Goal: Task Accomplishment & Management: Use online tool/utility

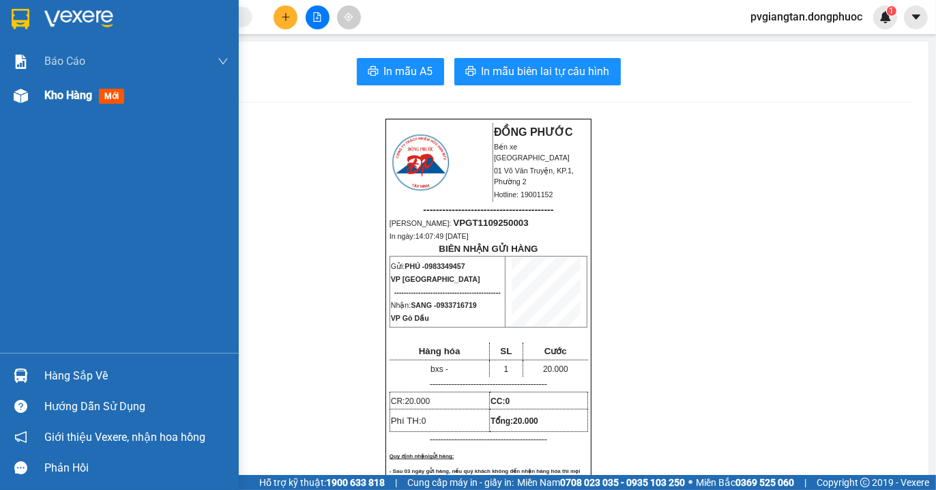
click at [63, 93] on span "Kho hàng" at bounding box center [68, 95] width 48 height 13
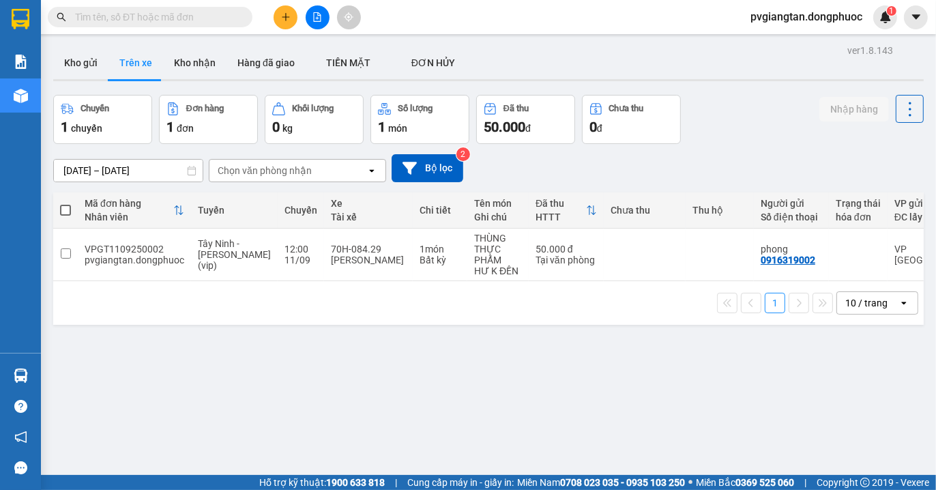
click at [70, 207] on span at bounding box center [65, 210] width 11 height 11
click at [65, 203] on input "checkbox" at bounding box center [65, 203] width 0 height 0
checkbox input "true"
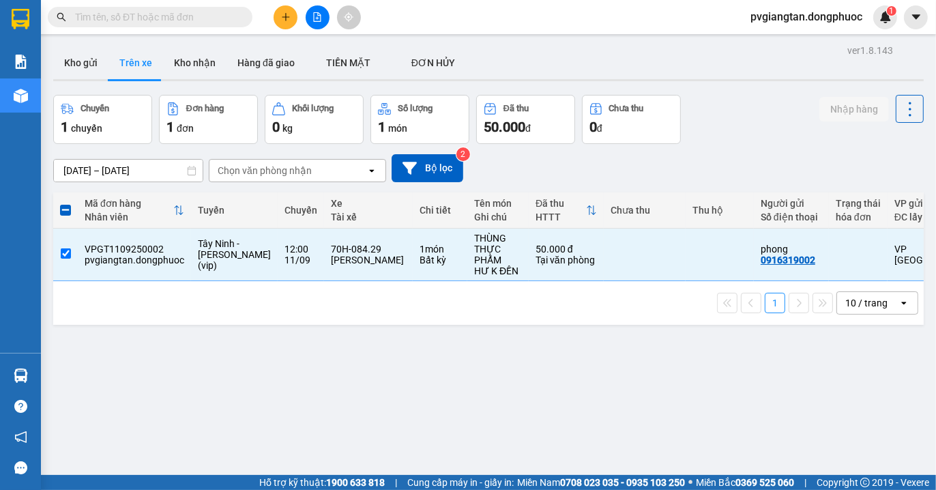
click at [69, 207] on span at bounding box center [65, 210] width 11 height 11
click at [65, 203] on input "checkbox" at bounding box center [65, 203] width 0 height 0
click at [338, 404] on div "ver 1.8.143 Kho gửi Trên xe Kho nhận Hàng đã giao TIỀN MẶT ĐƠN HỦY Chuyến 1 c…" at bounding box center [488, 286] width 881 height 490
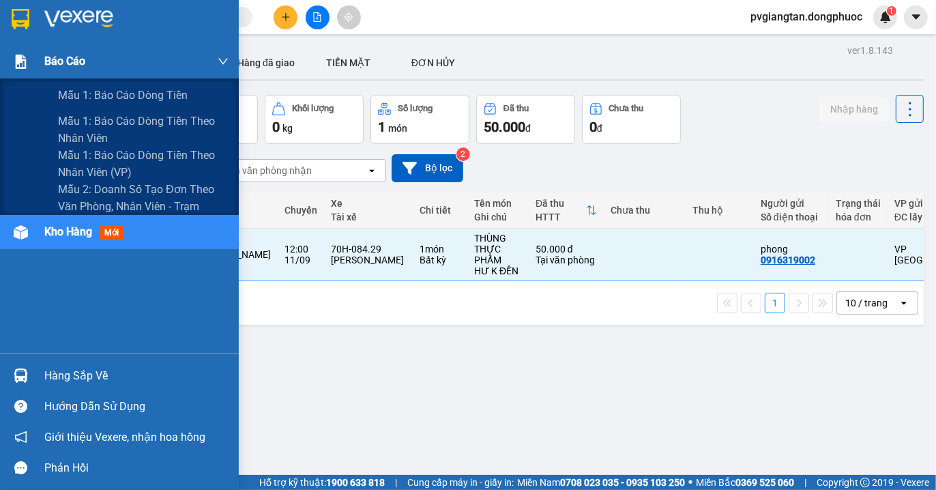
click at [85, 72] on div "Báo cáo" at bounding box center [136, 61] width 184 height 34
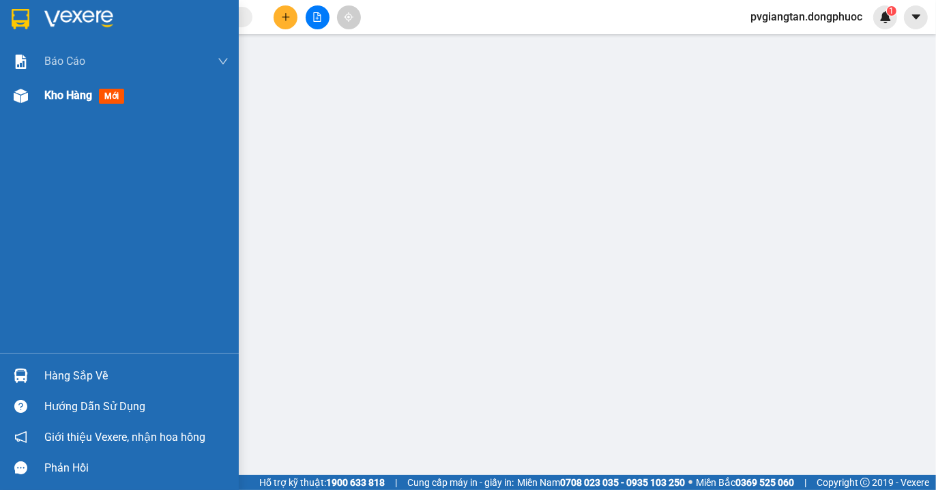
click at [64, 100] on span "Kho hàng" at bounding box center [68, 95] width 48 height 13
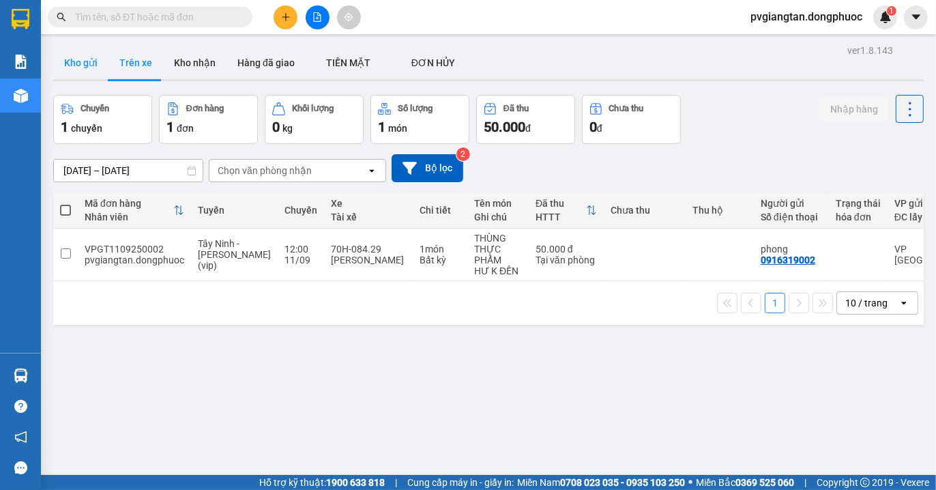
click at [84, 60] on button "Kho gửi" at bounding box center [80, 62] width 55 height 33
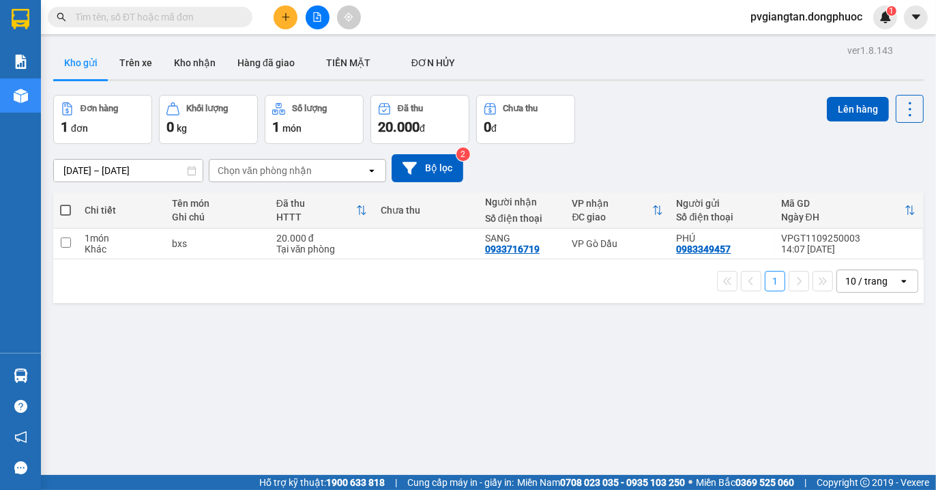
click at [65, 203] on label at bounding box center [65, 210] width 11 height 14
click at [65, 203] on input "checkbox" at bounding box center [65, 203] width 0 height 0
checkbox input "true"
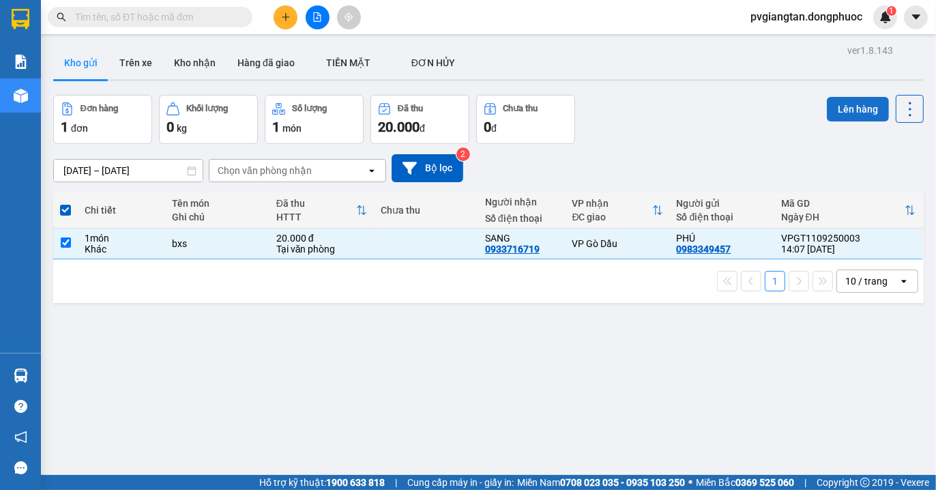
click at [862, 113] on button "Lên hàng" at bounding box center [857, 109] width 62 height 25
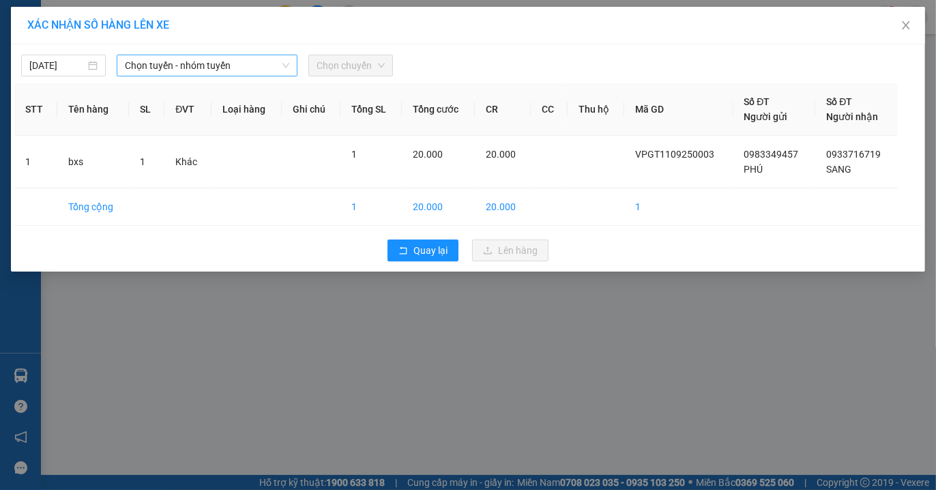
click at [218, 65] on span "Chọn tuyến - nhóm tuyến" at bounding box center [207, 65] width 164 height 20
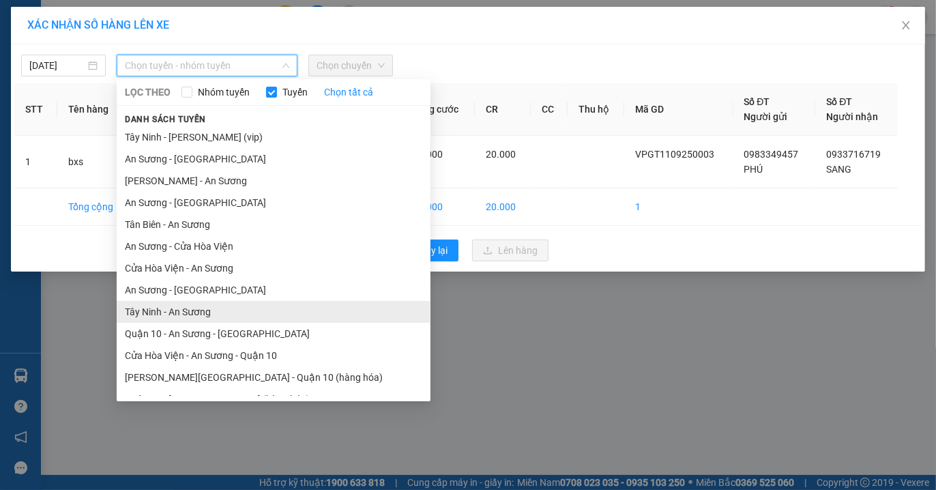
click at [193, 314] on li "Tây Ninh - An Sương" at bounding box center [274, 312] width 314 height 22
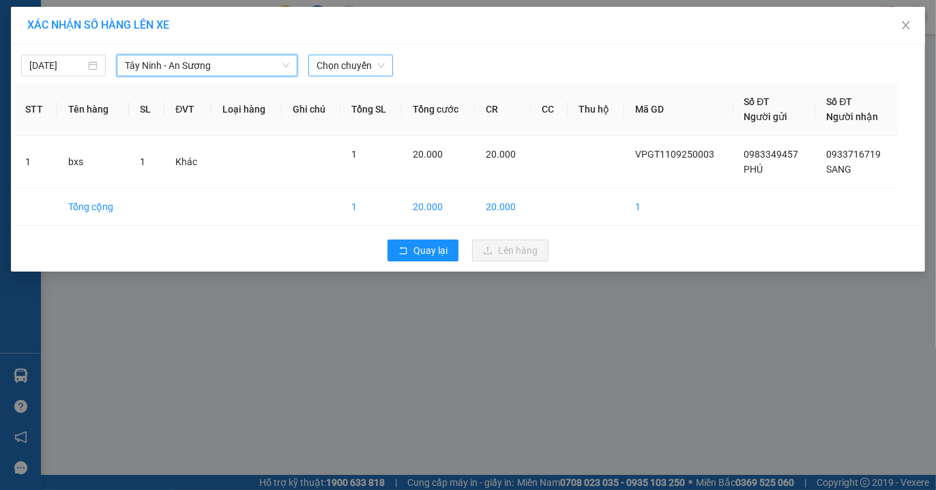
click at [363, 64] on span "Chọn chuyến" at bounding box center [350, 65] width 68 height 20
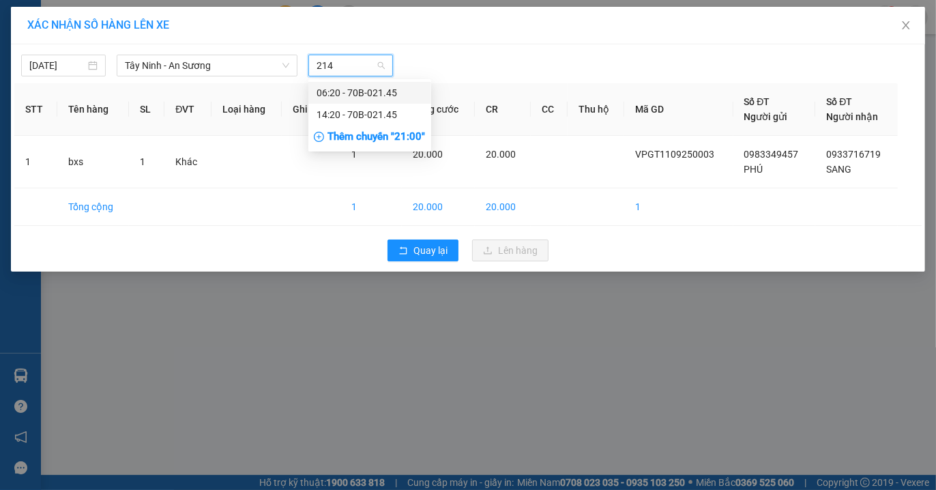
type input "2145"
click at [367, 112] on div "14:20 - 70B-021.45" at bounding box center [369, 114] width 106 height 15
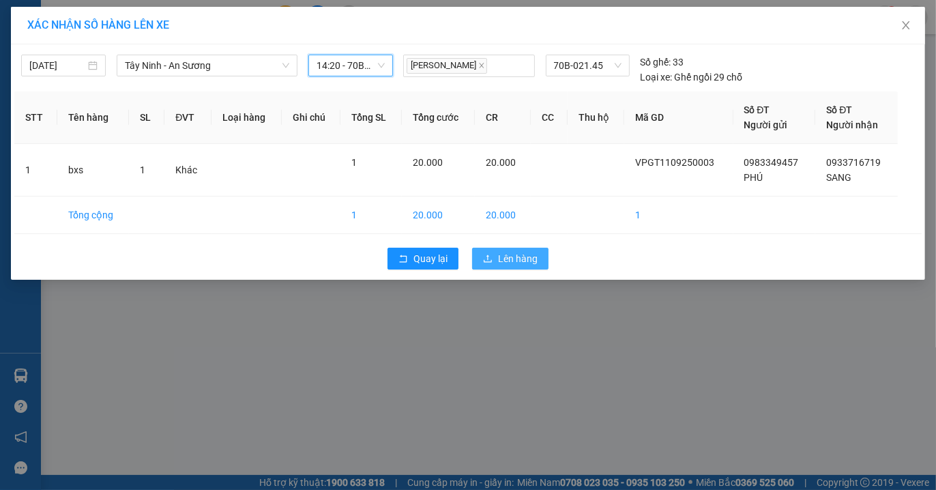
click at [537, 256] on button "Lên hàng" at bounding box center [510, 259] width 76 height 22
